Goal: Task Accomplishment & Management: Manage account settings

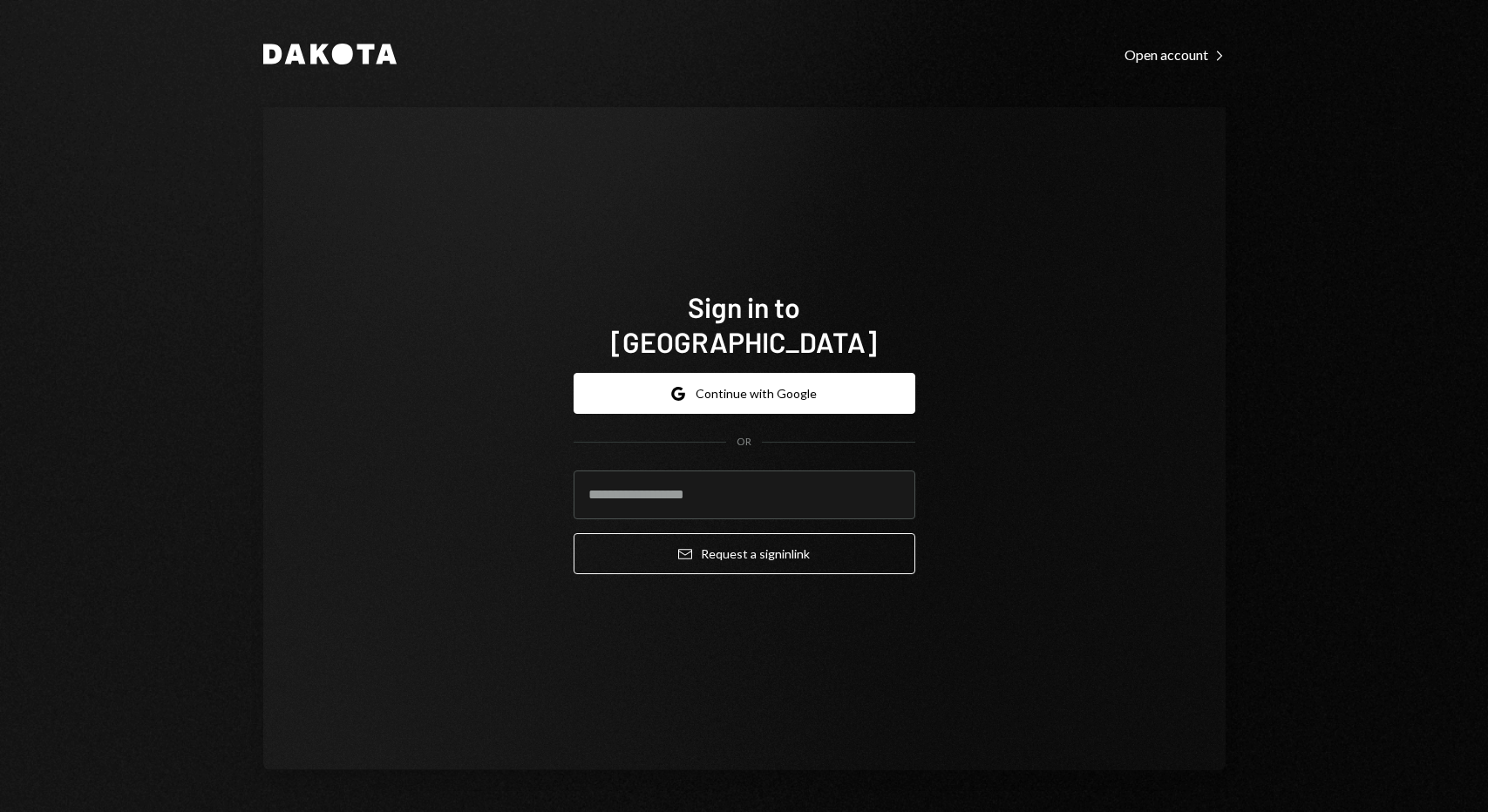
click at [798, 379] on button "Google Continue with Google" at bounding box center [744, 393] width 342 height 41
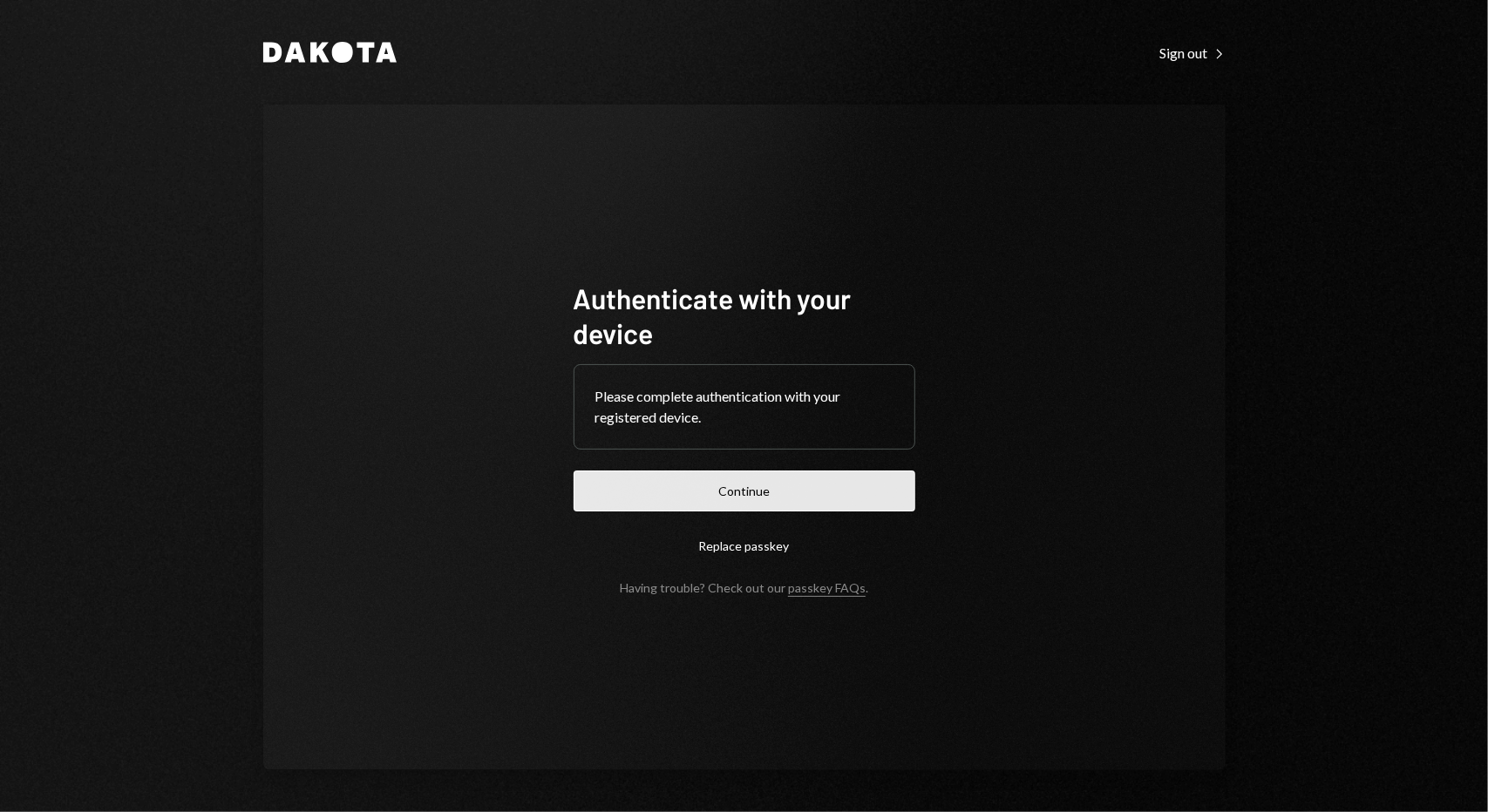
click at [718, 501] on button "Continue" at bounding box center [744, 491] width 342 height 41
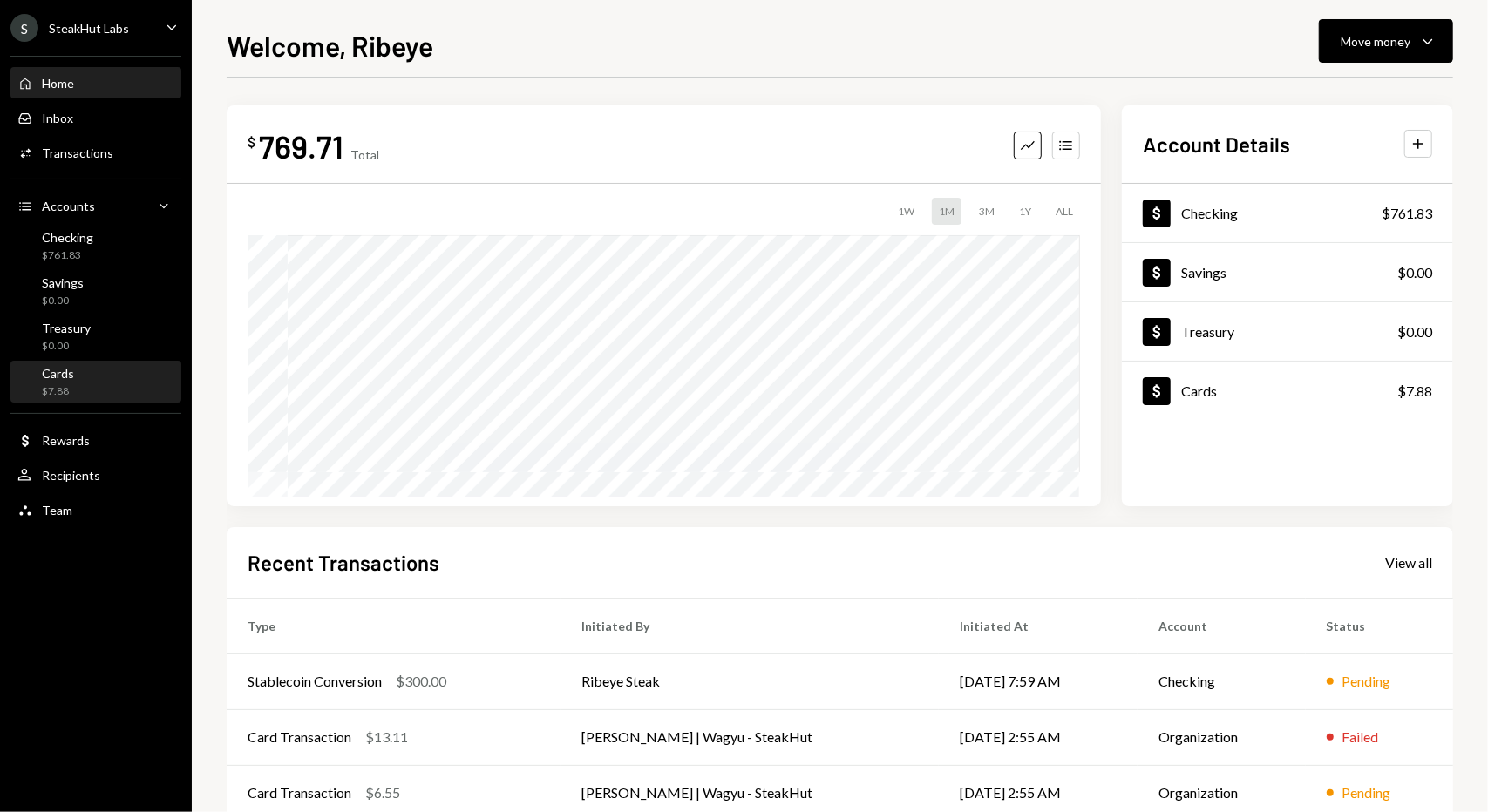
click at [159, 380] on div "Cards $7.88" at bounding box center [96, 382] width 157 height 33
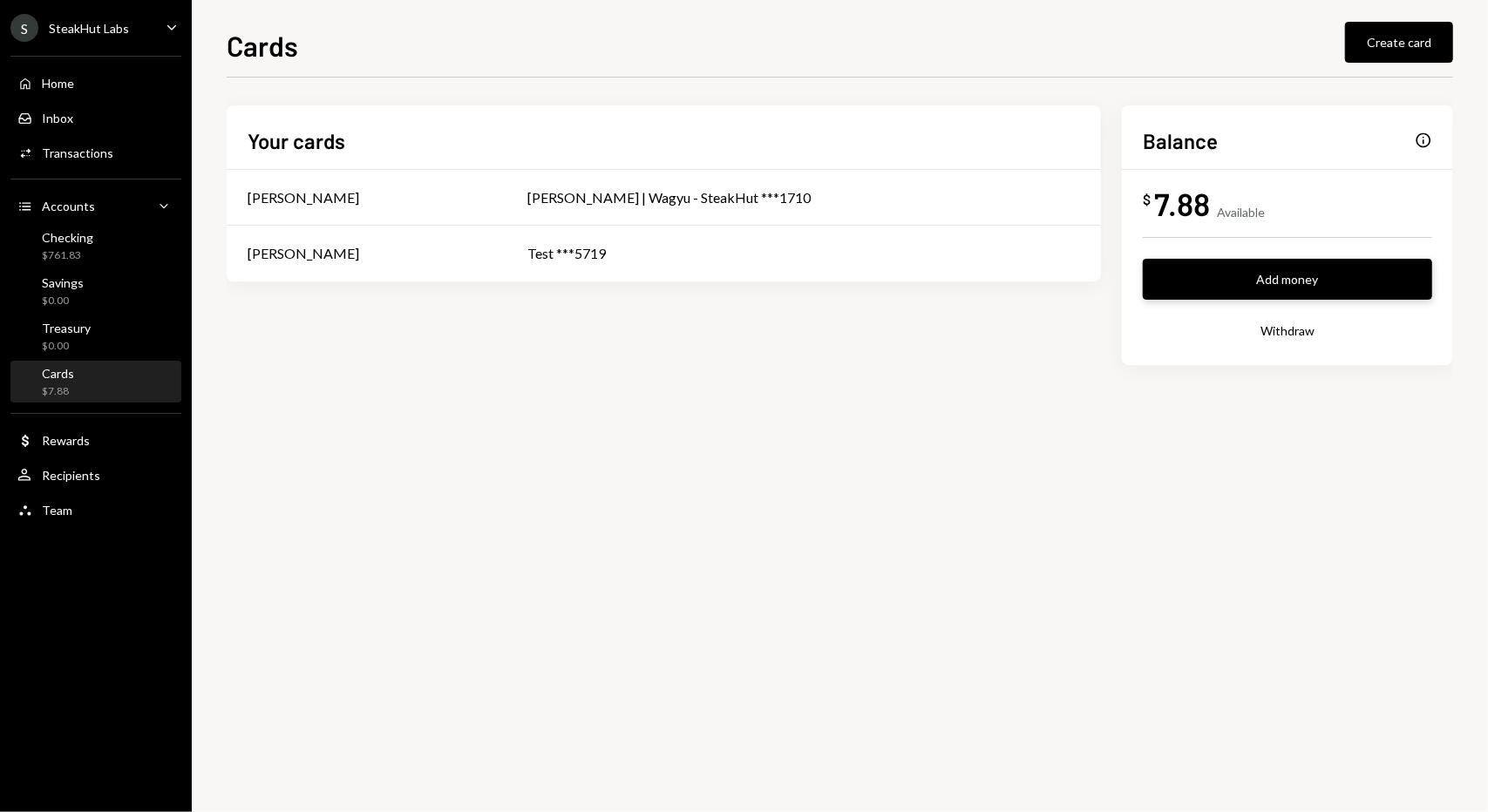
click at [1328, 279] on button "Add money" at bounding box center [1287, 280] width 289 height 41
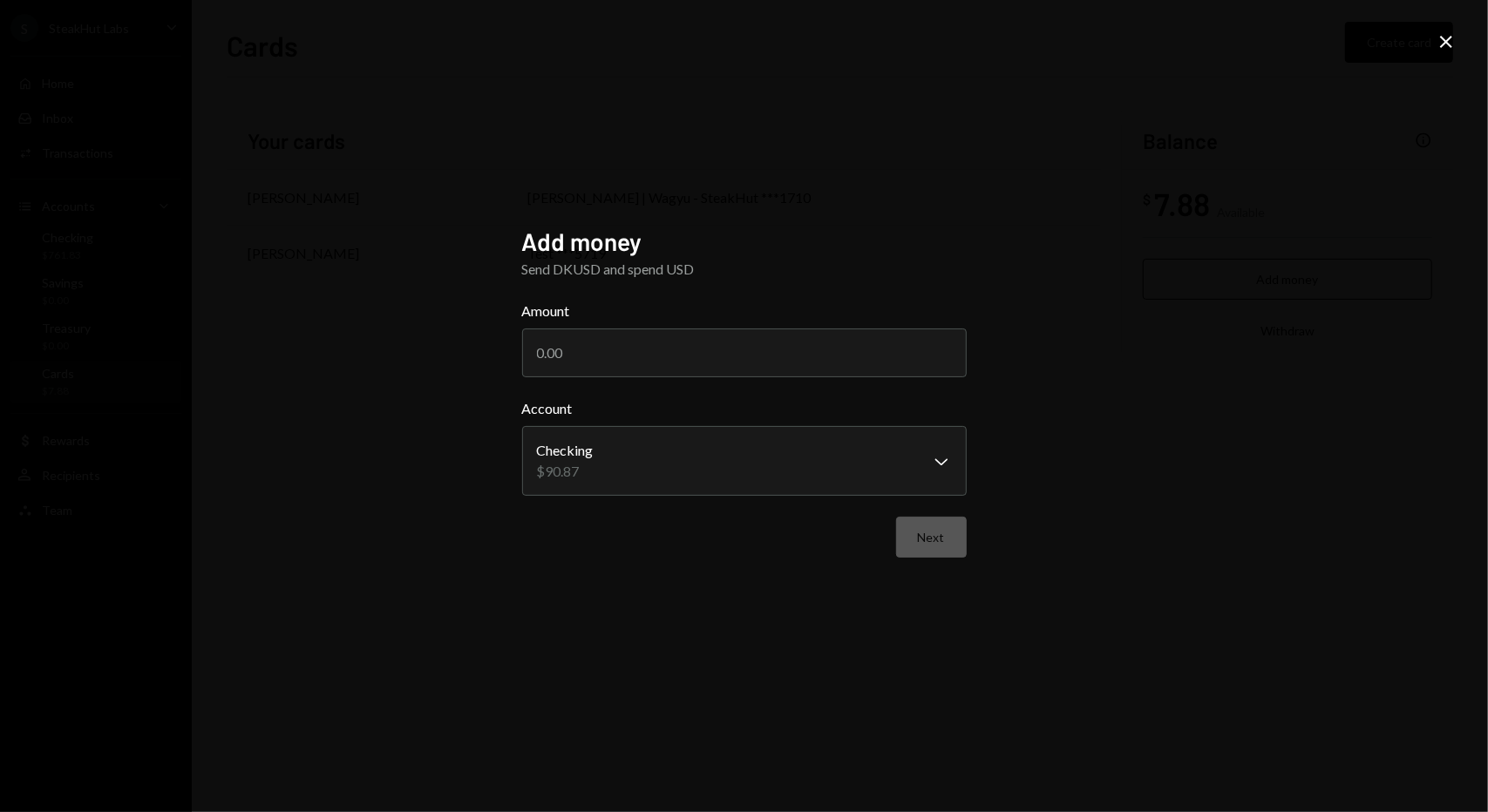
click at [1447, 34] on icon "Close" at bounding box center [1446, 41] width 21 height 21
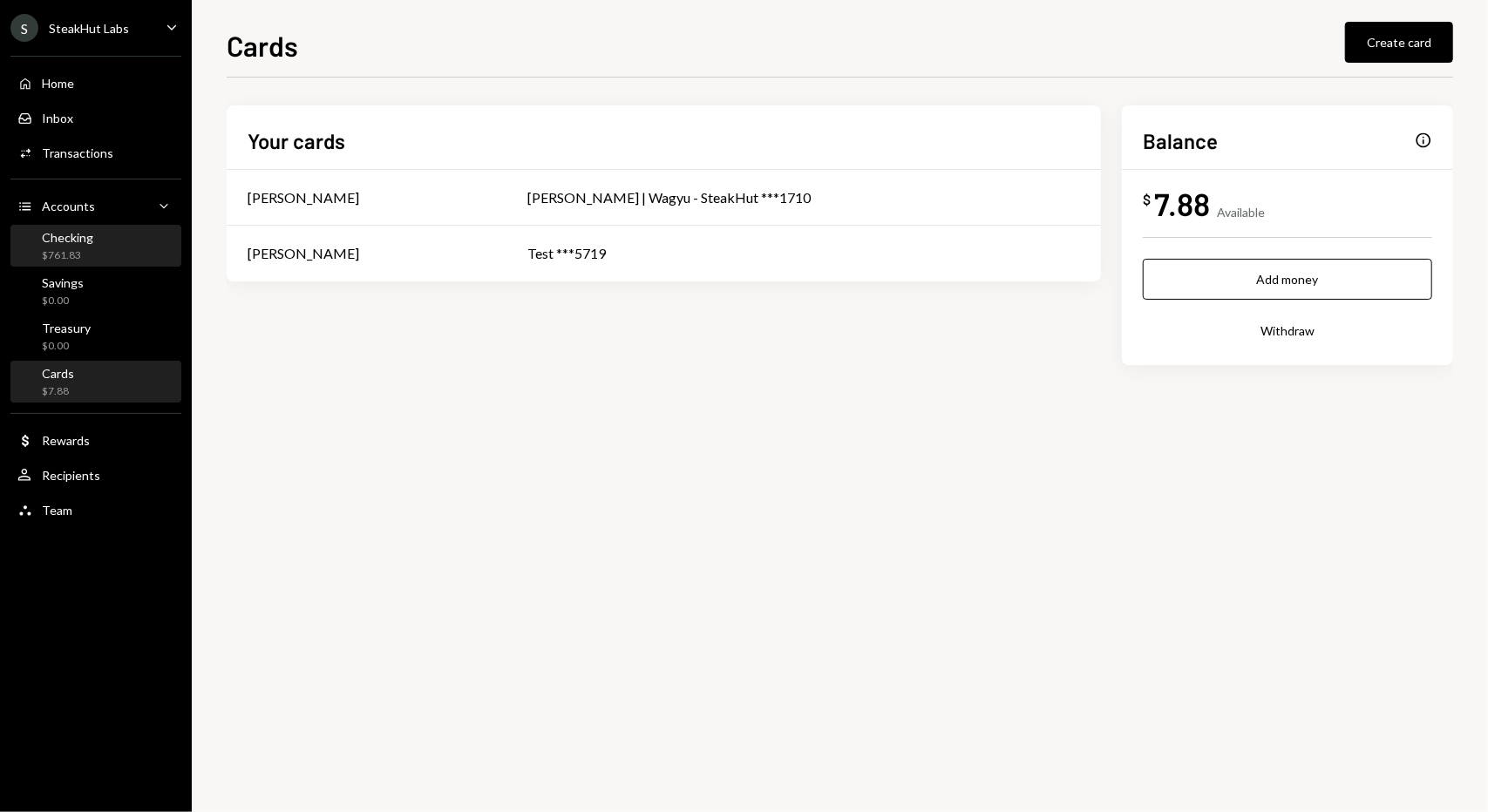
click at [91, 237] on div "Checking" at bounding box center [68, 237] width 52 height 15
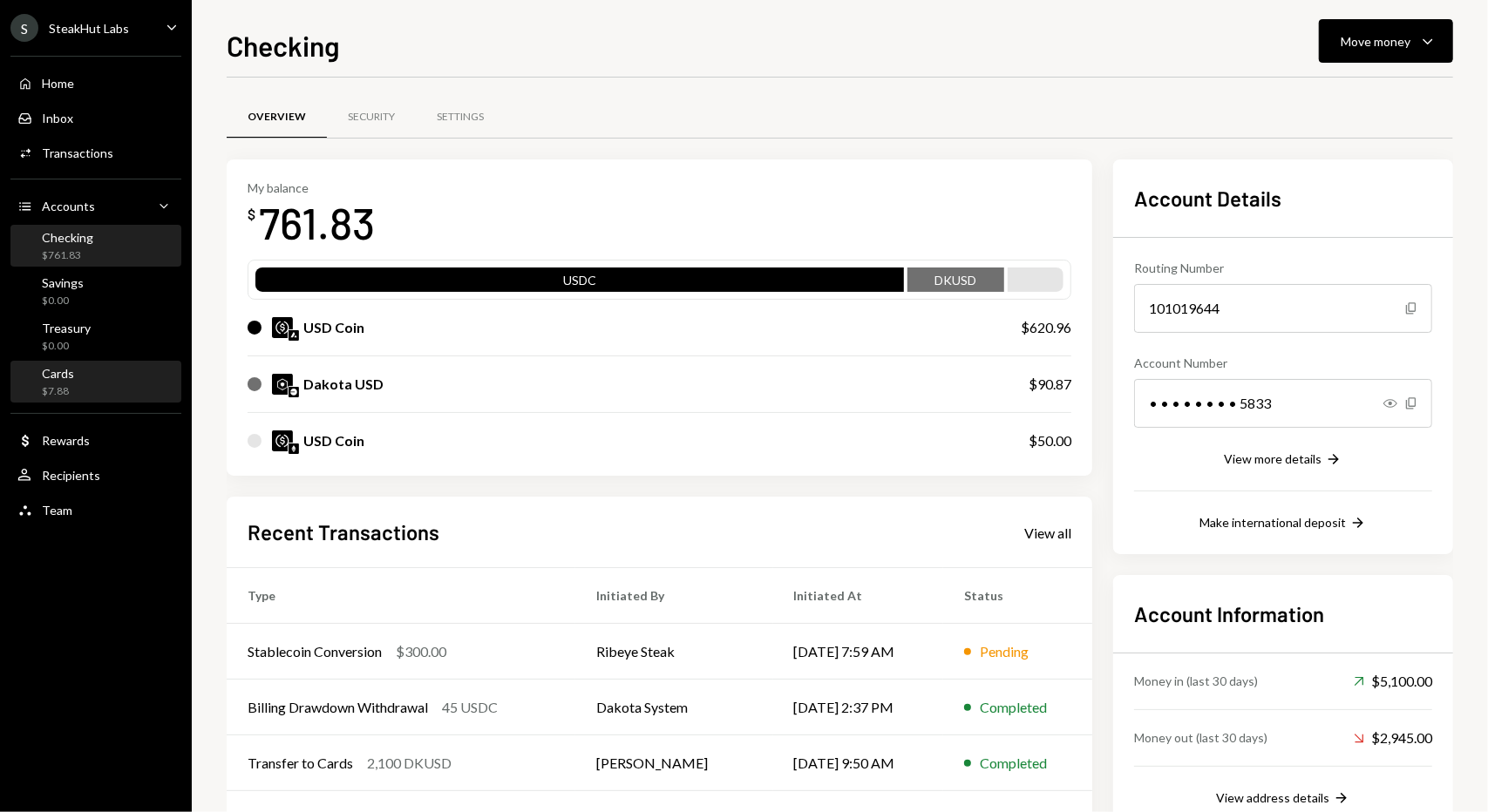
click at [112, 383] on div "Cards $7.88" at bounding box center [96, 382] width 157 height 33
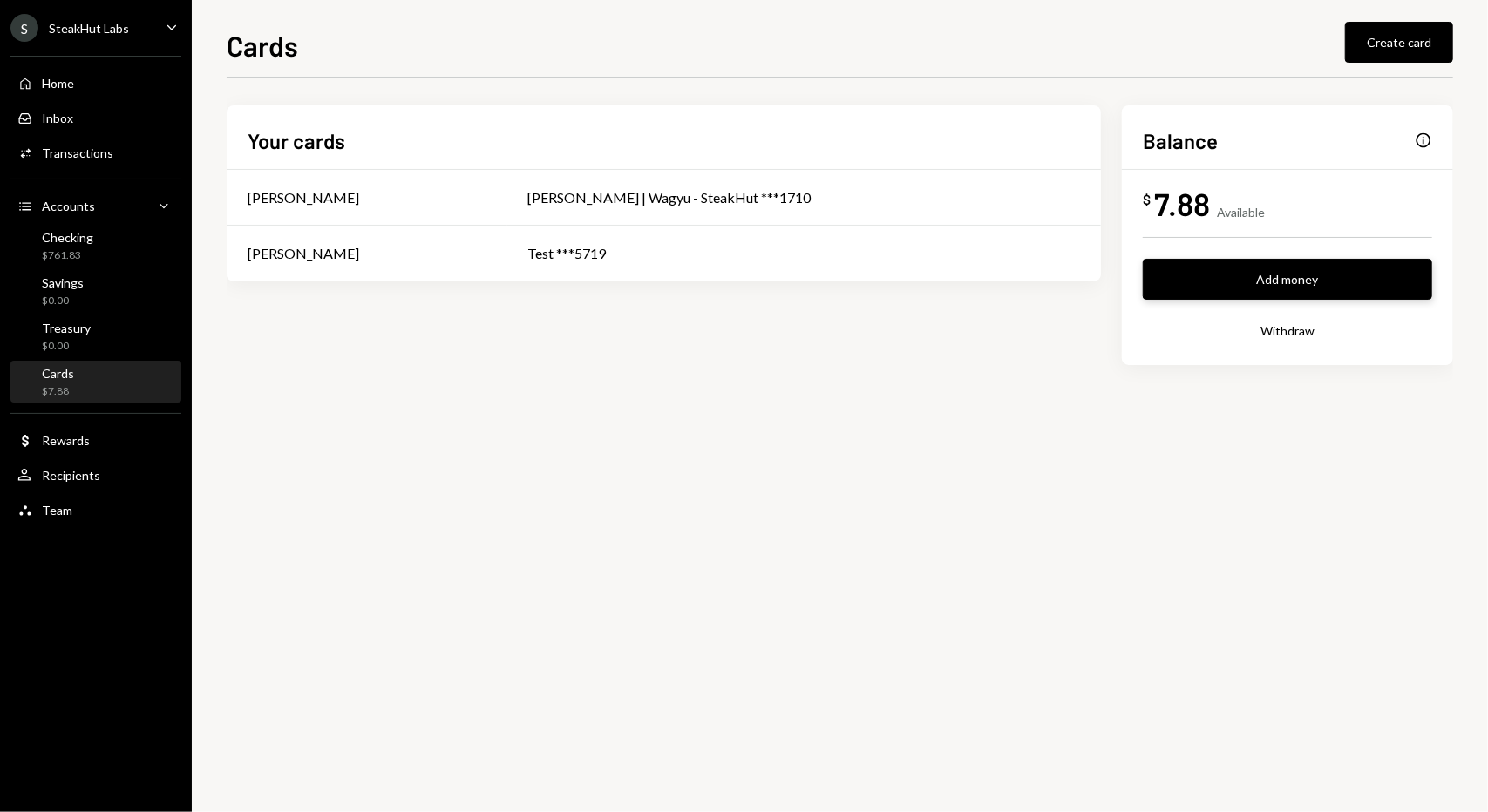
click at [1280, 280] on button "Add money" at bounding box center [1287, 280] width 289 height 41
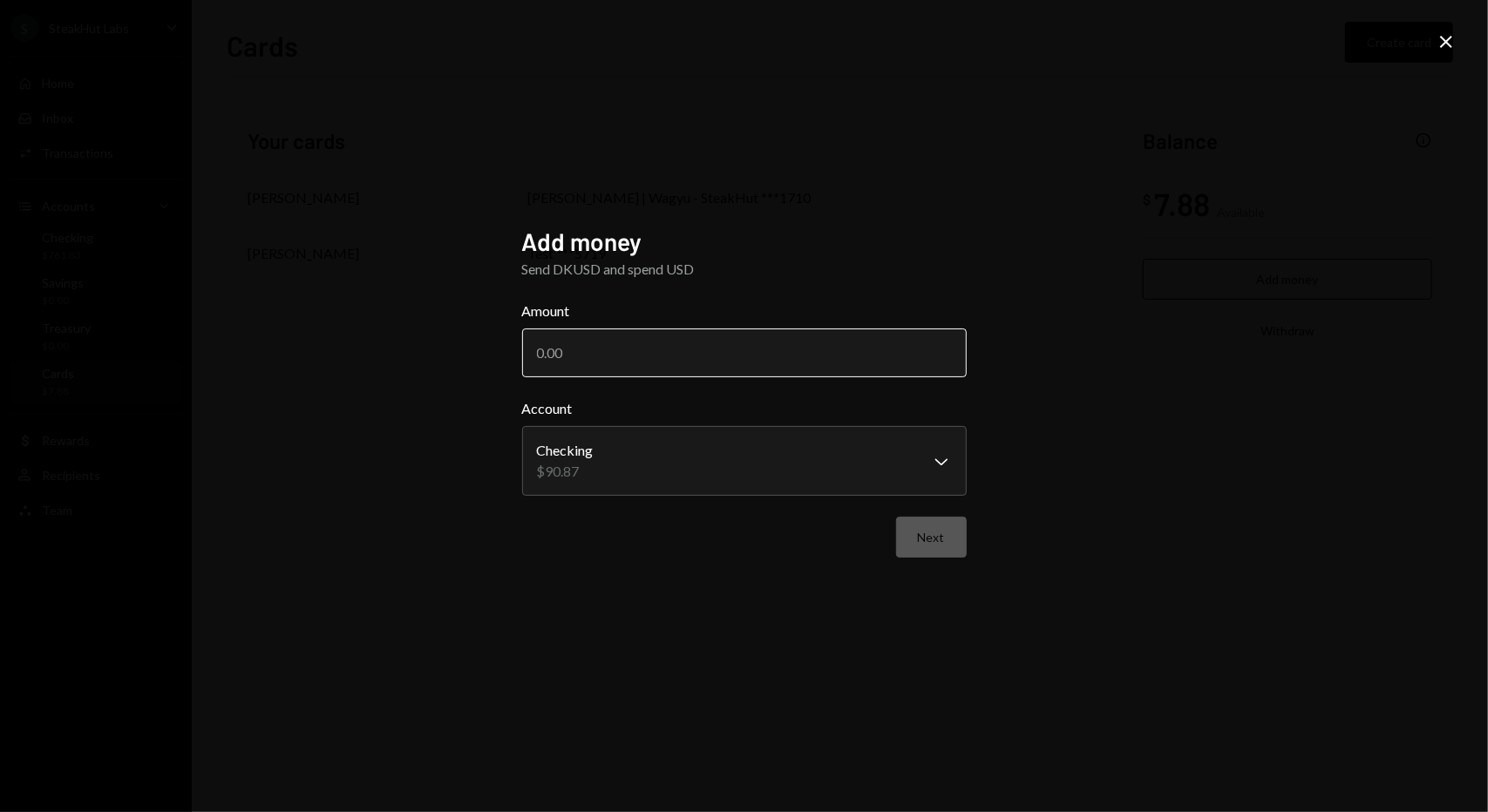
click at [750, 344] on input "Amount" at bounding box center [744, 353] width 444 height 49
type input "90"
click at [926, 550] on button "Next" at bounding box center [930, 537] width 70 height 41
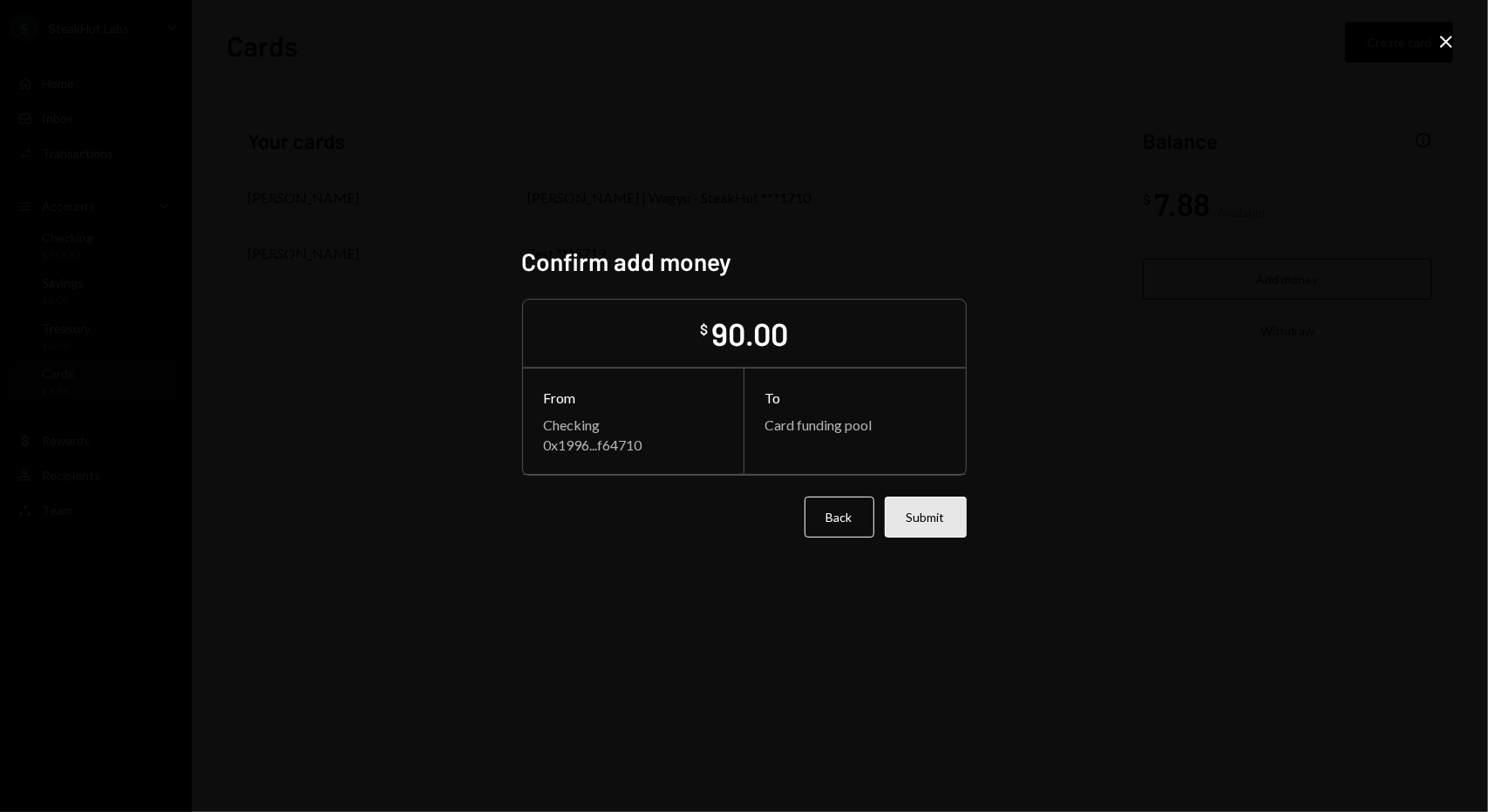
click at [938, 516] on button "Submit" at bounding box center [925, 517] width 82 height 41
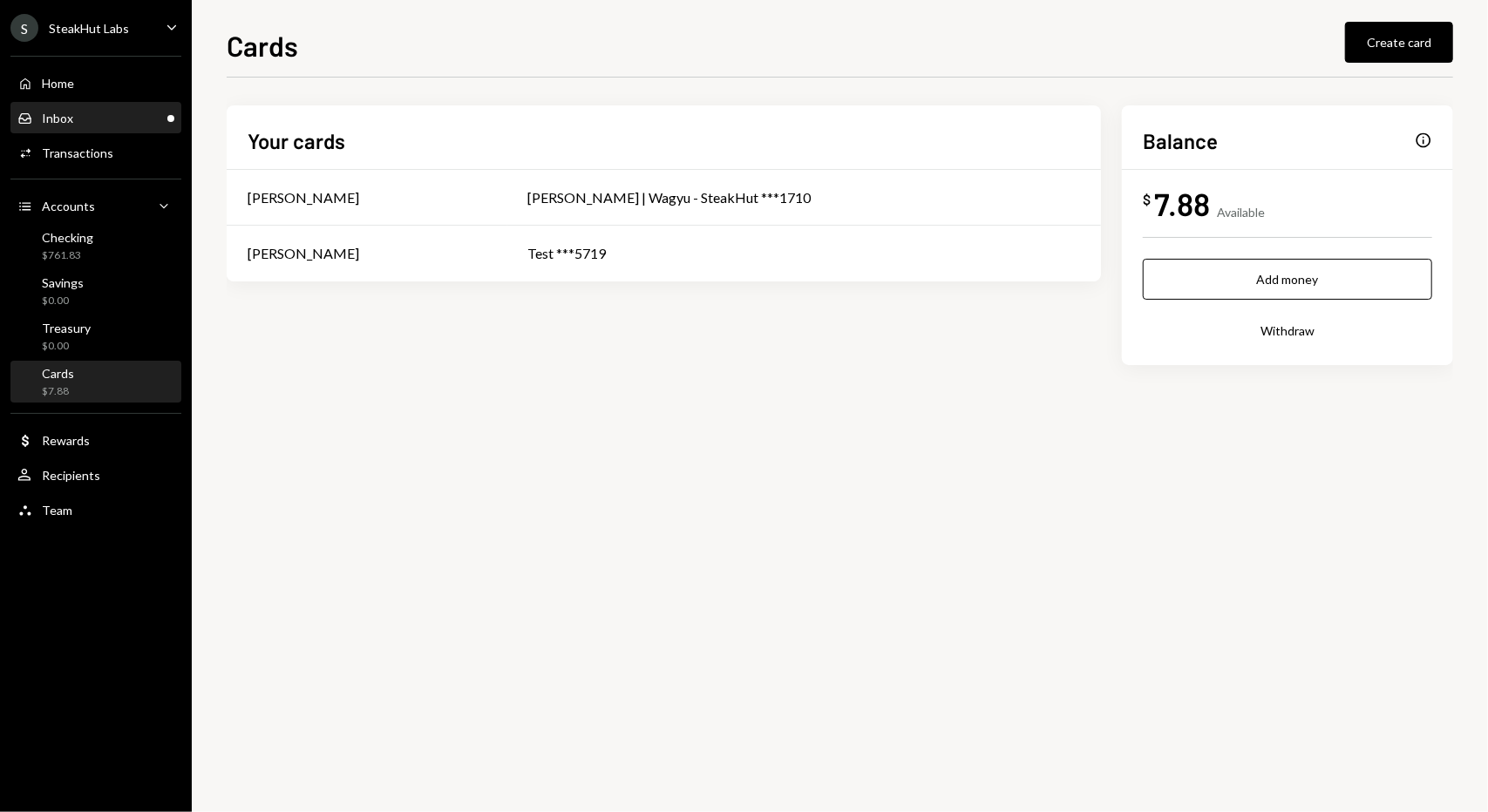
click at [71, 127] on div "Inbox Inbox" at bounding box center [96, 118] width 157 height 30
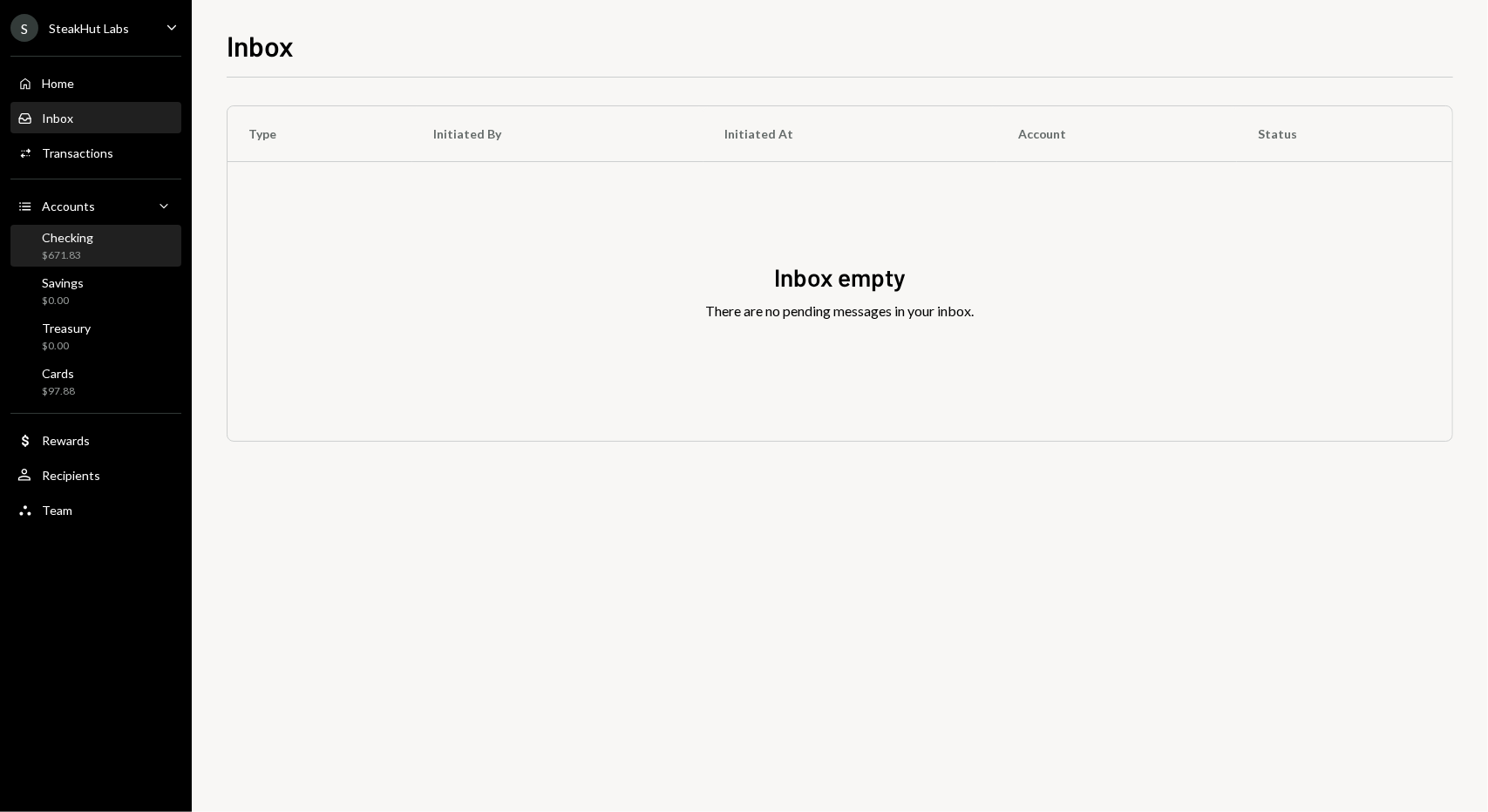
click at [75, 234] on div "Checking" at bounding box center [68, 237] width 52 height 15
